Goal: Use online tool/utility: Utilize a website feature to perform a specific function

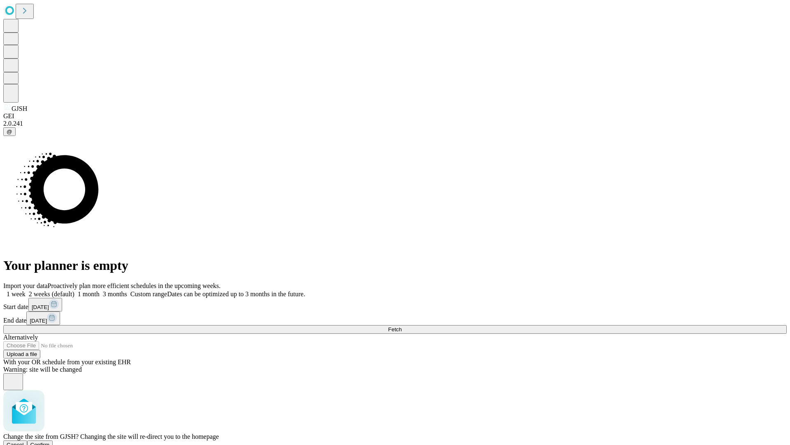
click at [50, 441] on span "Confirm" at bounding box center [39, 444] width 19 height 6
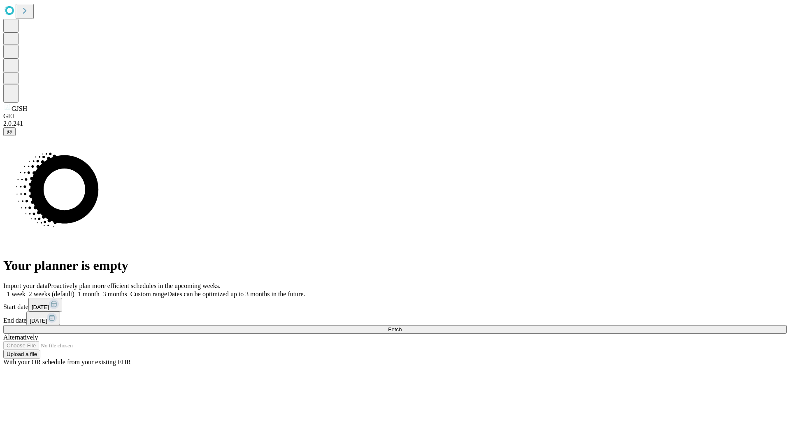
click at [75, 290] on label "2 weeks (default)" at bounding box center [50, 293] width 49 height 7
click at [402, 326] on span "Fetch" at bounding box center [395, 329] width 14 height 6
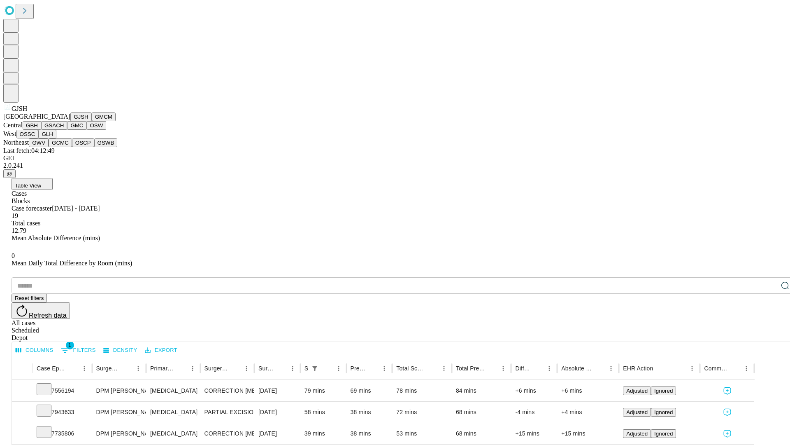
click at [92, 121] on button "GMCM" at bounding box center [104, 116] width 24 height 9
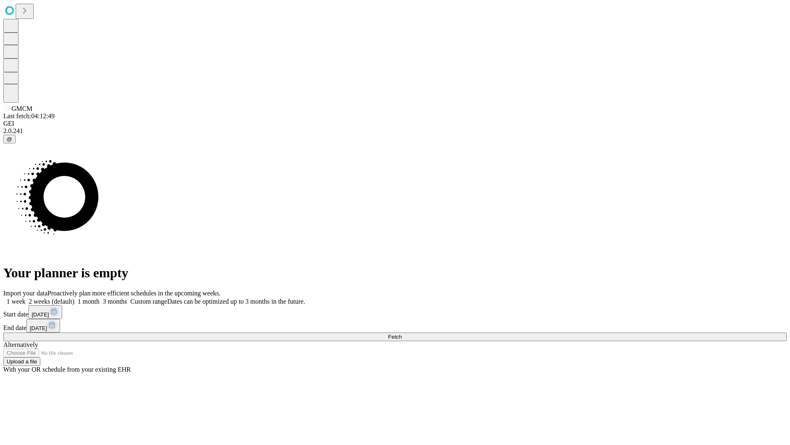
click at [75, 298] on label "2 weeks (default)" at bounding box center [50, 301] width 49 height 7
click at [402, 333] on span "Fetch" at bounding box center [395, 336] width 14 height 6
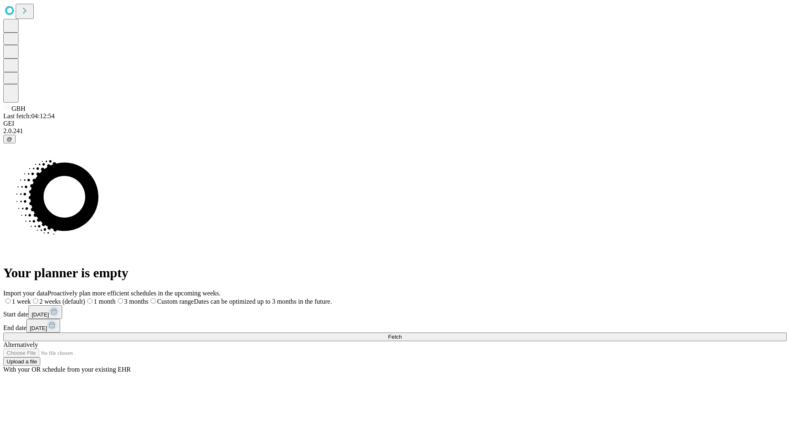
click at [85, 298] on label "2 weeks (default)" at bounding box center [58, 301] width 54 height 7
click at [402, 333] on span "Fetch" at bounding box center [395, 336] width 14 height 6
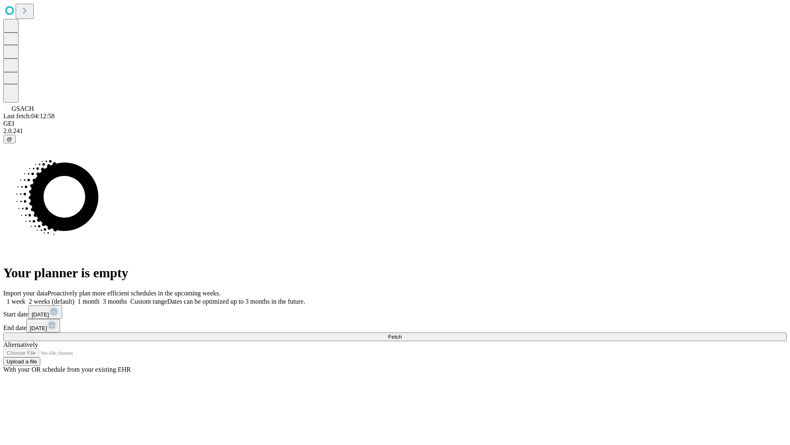
click at [75, 298] on label "2 weeks (default)" at bounding box center [50, 301] width 49 height 7
click at [402, 333] on span "Fetch" at bounding box center [395, 336] width 14 height 6
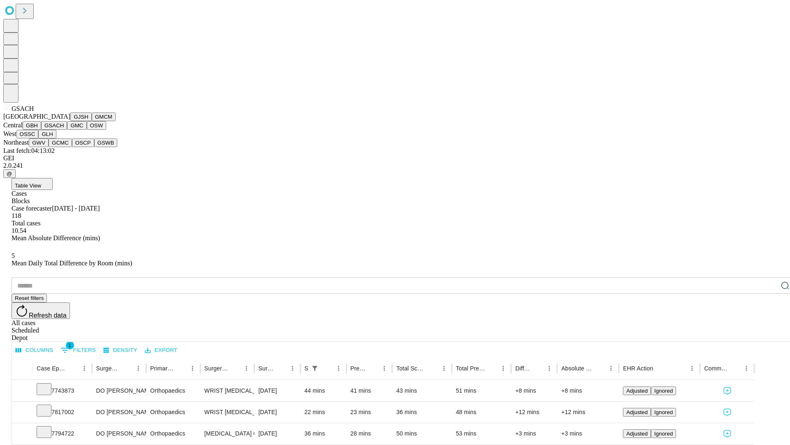
click at [67, 130] on button "GMC" at bounding box center [76, 125] width 19 height 9
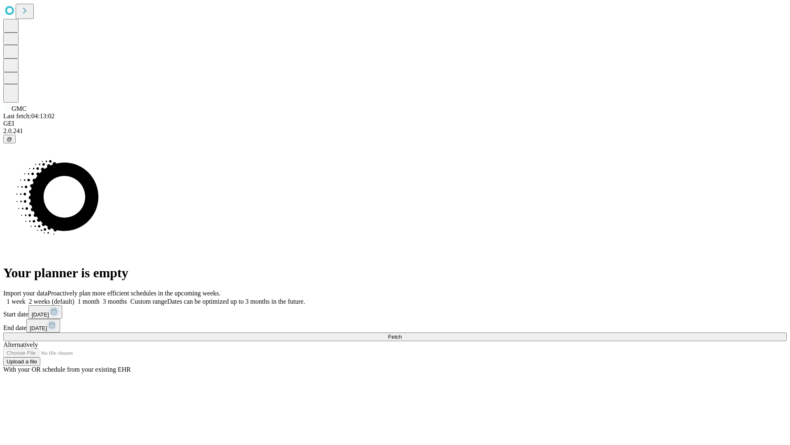
click at [75, 298] on label "2 weeks (default)" at bounding box center [50, 301] width 49 height 7
click at [402, 333] on span "Fetch" at bounding box center [395, 336] width 14 height 6
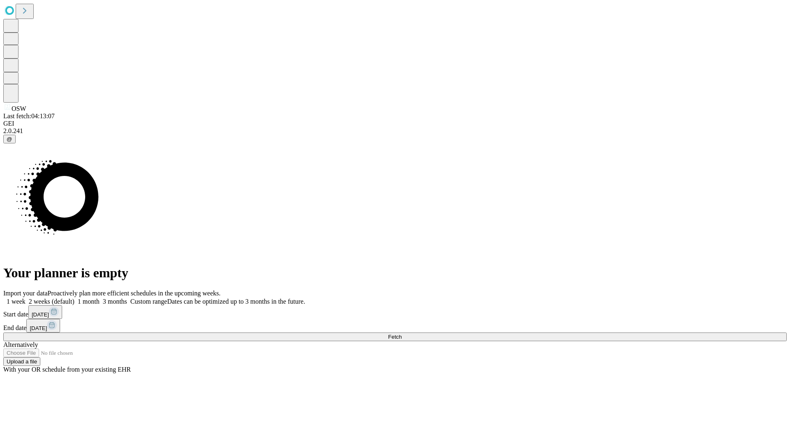
click at [402, 333] on span "Fetch" at bounding box center [395, 336] width 14 height 6
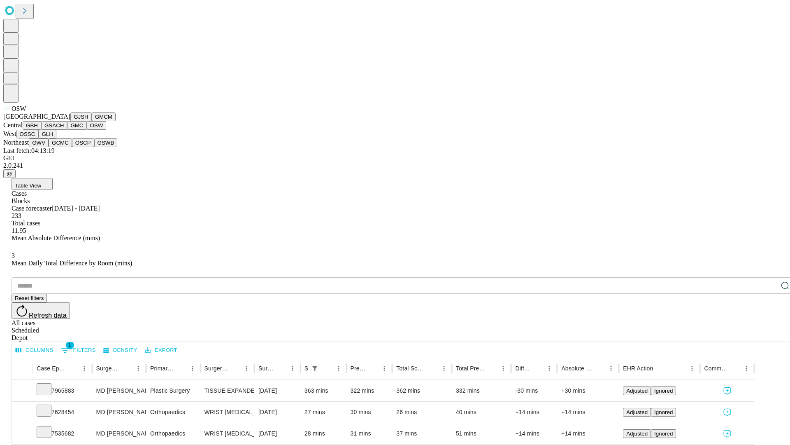
click at [39, 138] on button "OSSC" at bounding box center [27, 134] width 22 height 9
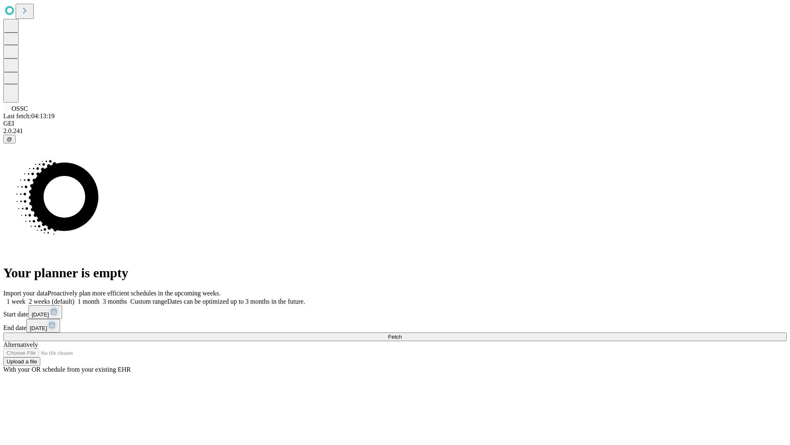
click at [75, 298] on label "2 weeks (default)" at bounding box center [50, 301] width 49 height 7
click at [402, 333] on span "Fetch" at bounding box center [395, 336] width 14 height 6
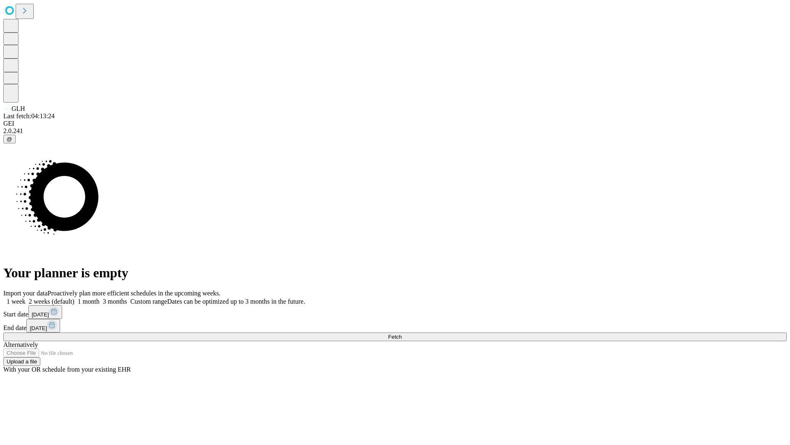
click at [75, 298] on label "2 weeks (default)" at bounding box center [50, 301] width 49 height 7
click at [402, 333] on span "Fetch" at bounding box center [395, 336] width 14 height 6
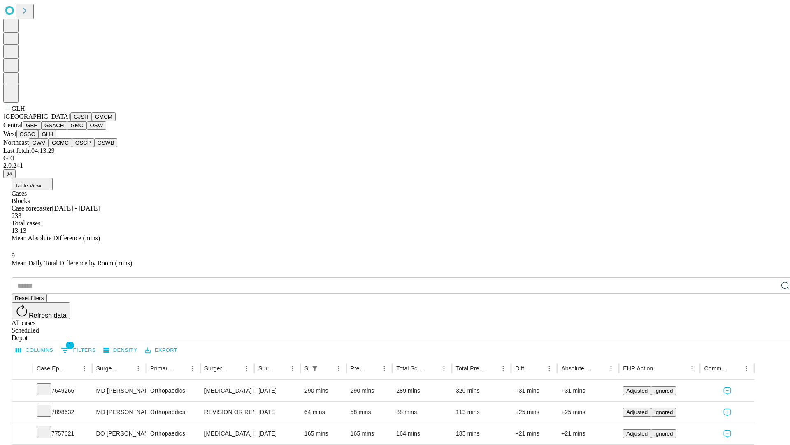
click at [49, 147] on button "GWV" at bounding box center [39, 142] width 20 height 9
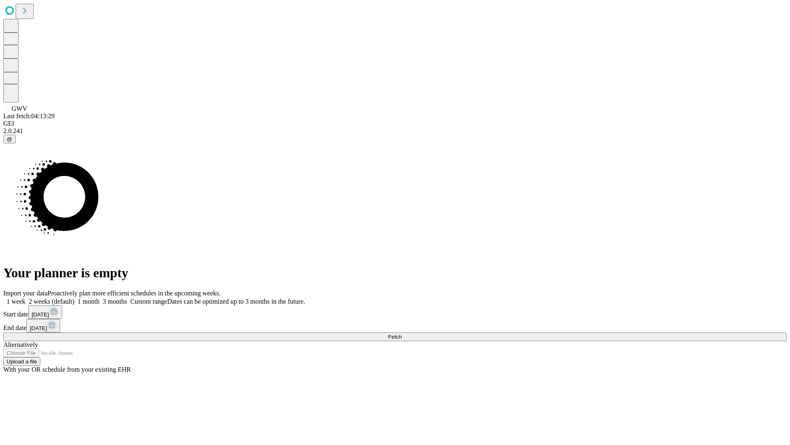
click at [402, 333] on span "Fetch" at bounding box center [395, 336] width 14 height 6
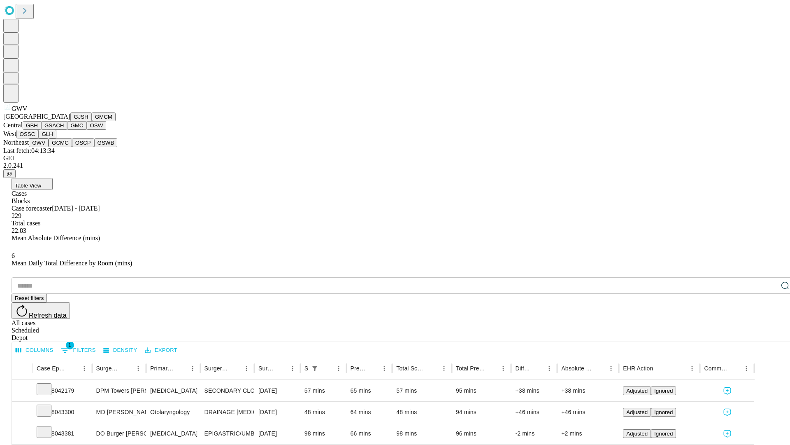
click at [64, 147] on button "GCMC" at bounding box center [60, 142] width 23 height 9
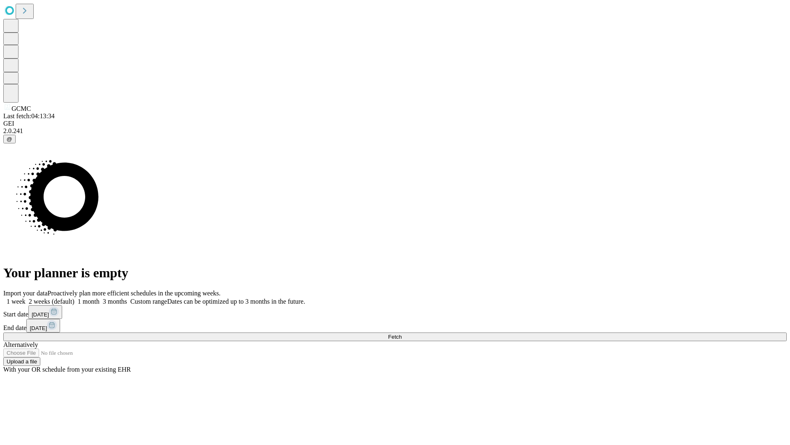
click at [75, 298] on label "2 weeks (default)" at bounding box center [50, 301] width 49 height 7
click at [402, 333] on span "Fetch" at bounding box center [395, 336] width 14 height 6
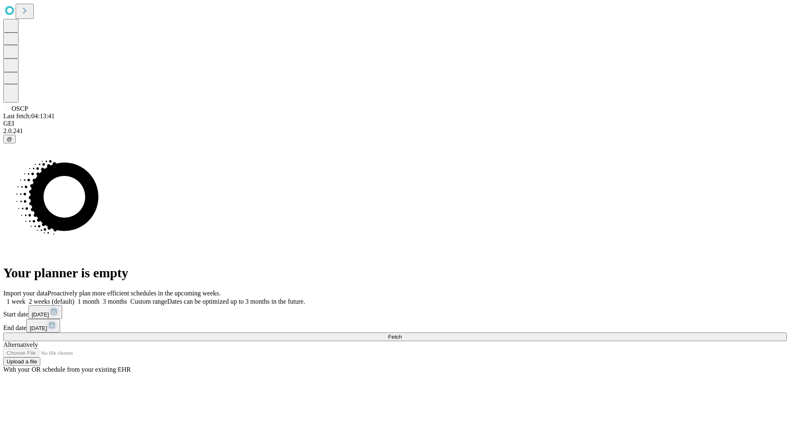
click at [75, 298] on label "2 weeks (default)" at bounding box center [50, 301] width 49 height 7
click at [402, 333] on span "Fetch" at bounding box center [395, 336] width 14 height 6
